Goal: Task Accomplishment & Management: Complete application form

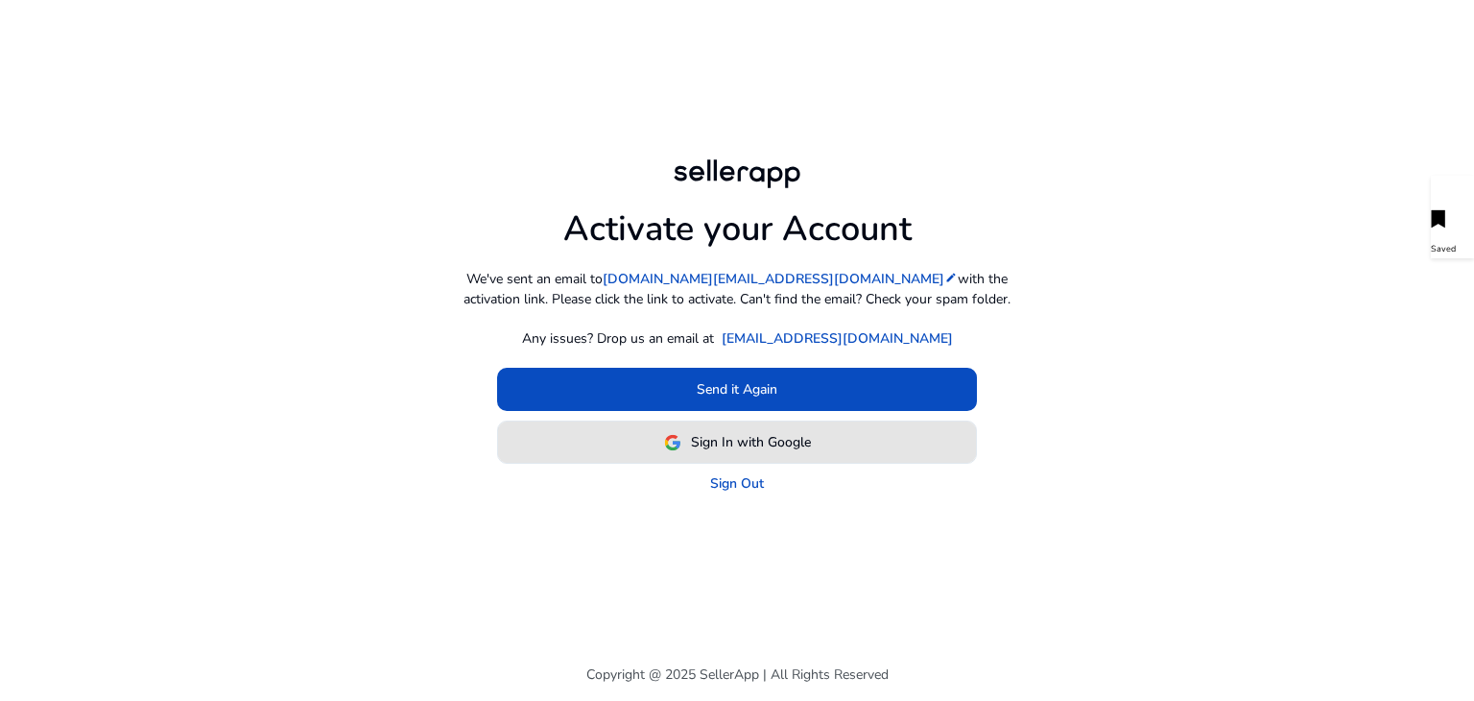
click at [755, 445] on span "Sign In with Google" at bounding box center [751, 442] width 120 height 20
